Goal: Task Accomplishment & Management: Manage account settings

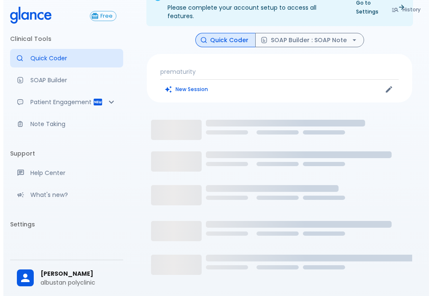
scroll to position [58, 0]
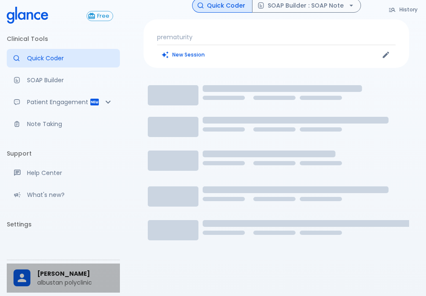
click at [53, 273] on span "[PERSON_NAME]" at bounding box center [75, 274] width 76 height 9
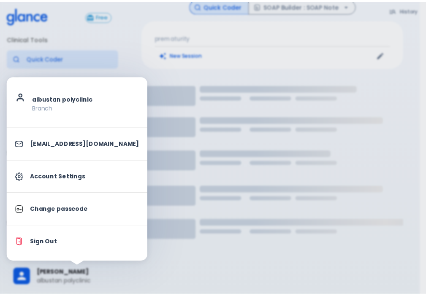
scroll to position [20, 0]
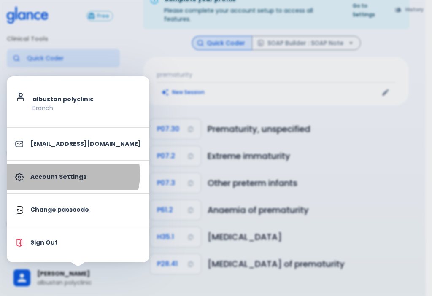
click at [72, 174] on p "Account Settings" at bounding box center [85, 177] width 111 height 9
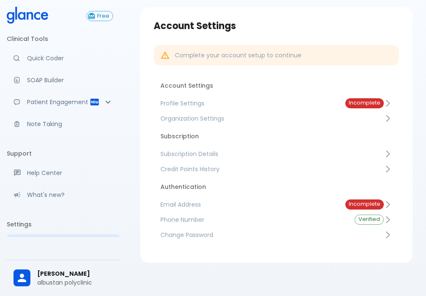
scroll to position [34, 0]
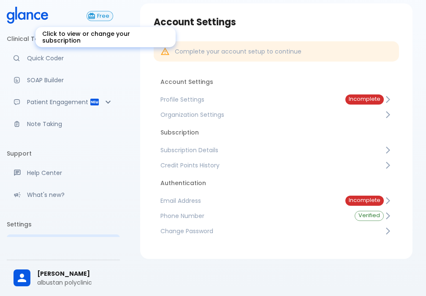
click at [105, 18] on span "Free" at bounding box center [103, 16] width 19 height 6
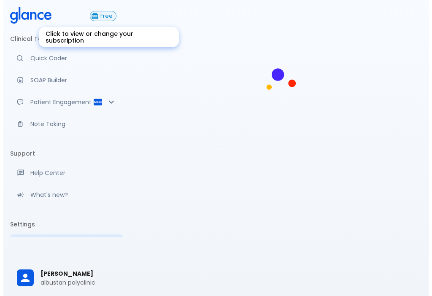
scroll to position [20, 0]
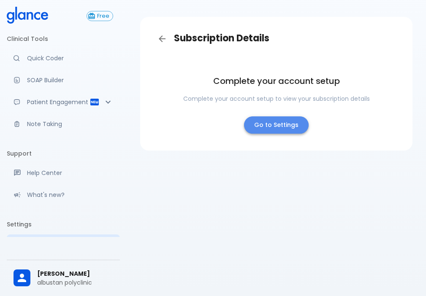
click at [286, 125] on link "Go to Settings" at bounding box center [276, 125] width 65 height 17
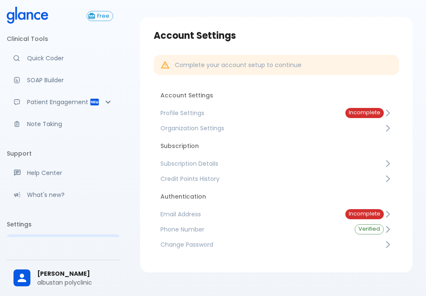
click at [51, 235] on li "Settings" at bounding box center [63, 225] width 113 height 20
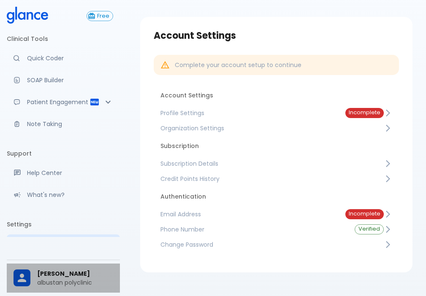
click at [73, 279] on p "albustan polyclinic" at bounding box center [75, 283] width 76 height 8
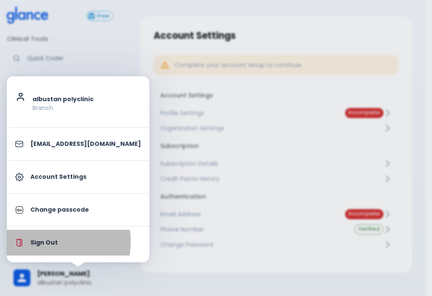
click at [52, 242] on p "Sign Out" at bounding box center [85, 243] width 111 height 9
